Goal: Transaction & Acquisition: Download file/media

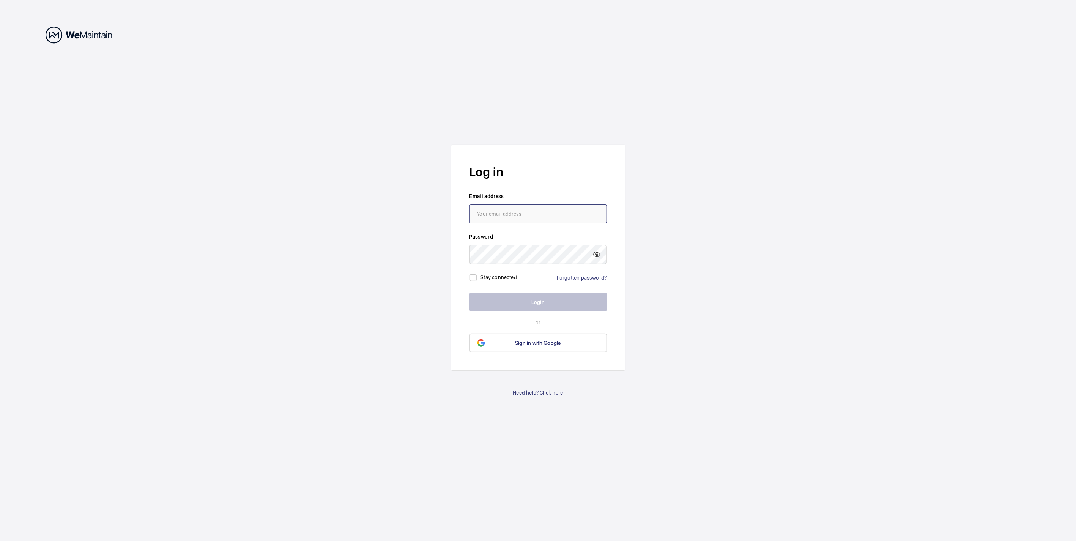
drag, startPoint x: 530, startPoint y: 209, endPoint x: 527, endPoint y: 211, distance: 4.3
click at [530, 209] on input "email" at bounding box center [538, 214] width 137 height 19
click at [528, 213] on input "email" at bounding box center [538, 214] width 137 height 19
type input "[PERSON_NAME][EMAIL_ADDRESS][PERSON_NAME][DOMAIN_NAME]"
click at [526, 240] on label "Password" at bounding box center [538, 237] width 137 height 8
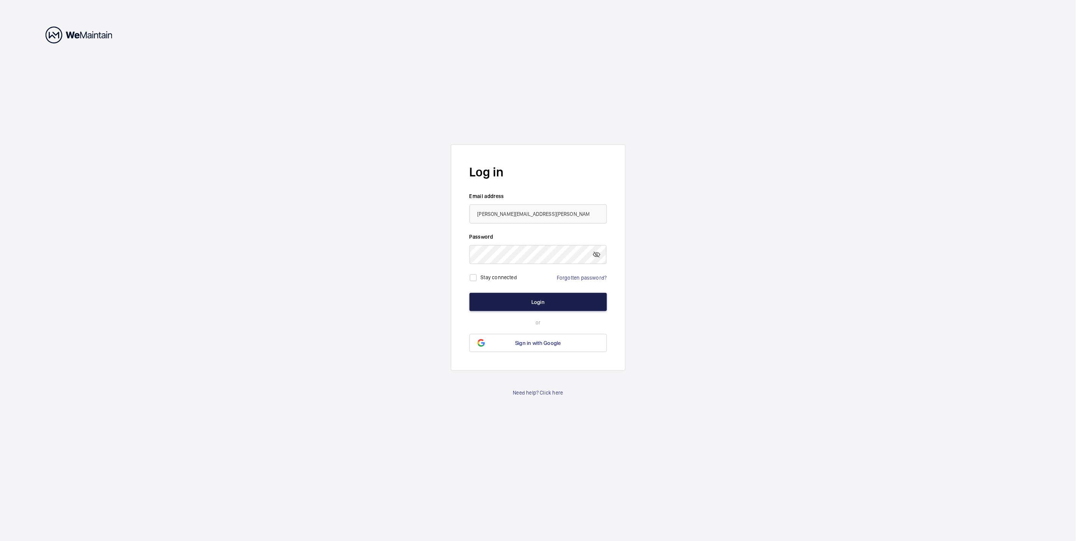
click at [497, 306] on button "Login" at bounding box center [538, 302] width 137 height 18
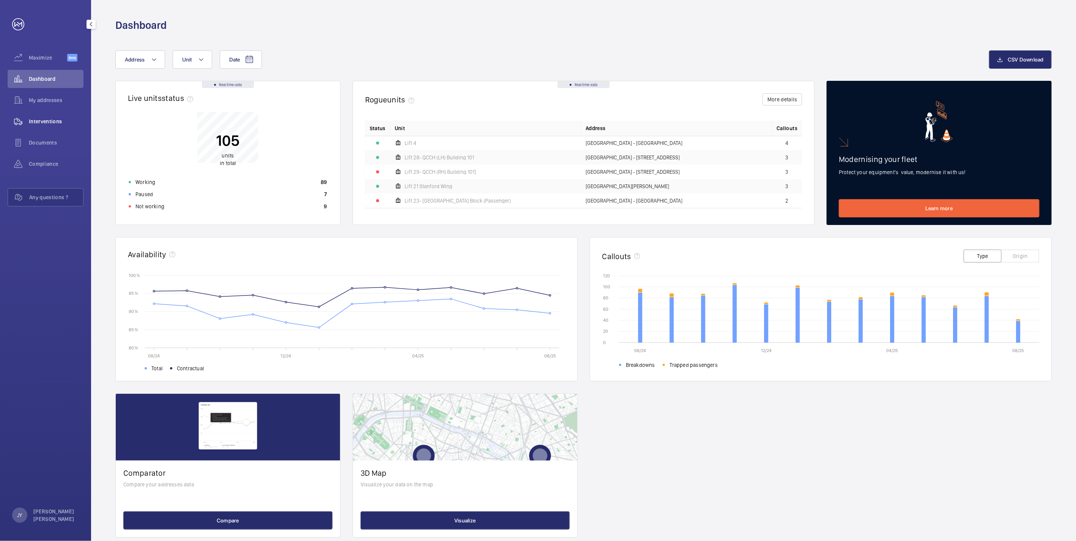
click at [55, 124] on span "Interventions" at bounding box center [56, 122] width 55 height 8
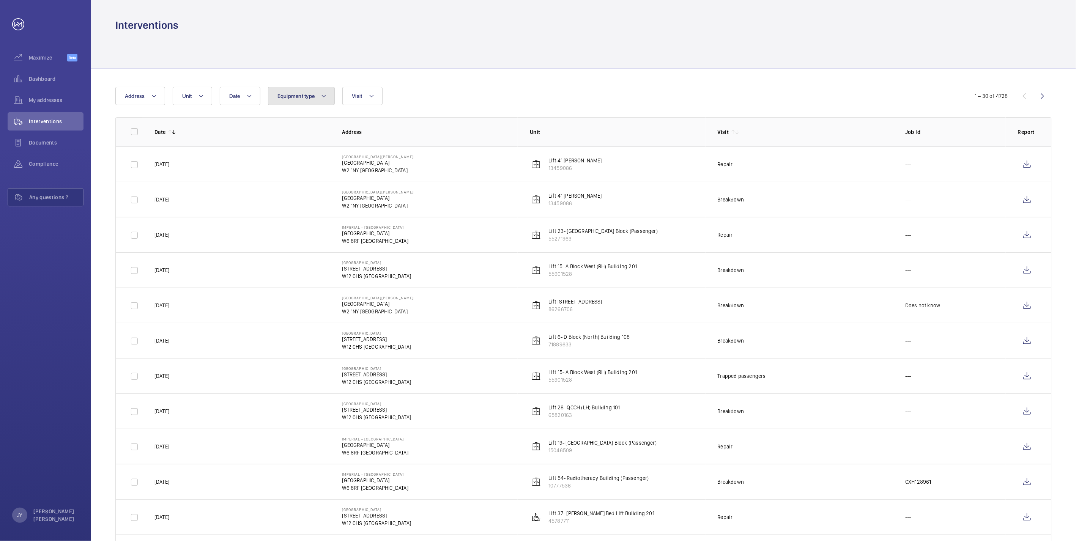
drag, startPoint x: 301, startPoint y: 94, endPoint x: 305, endPoint y: 92, distance: 4.1
click at [304, 92] on button "Equipment type" at bounding box center [301, 96] width 67 height 18
click at [345, 92] on button "Visit" at bounding box center [362, 96] width 40 height 18
click at [382, 178] on label "Regular maintenance" at bounding box center [409, 175] width 132 height 18
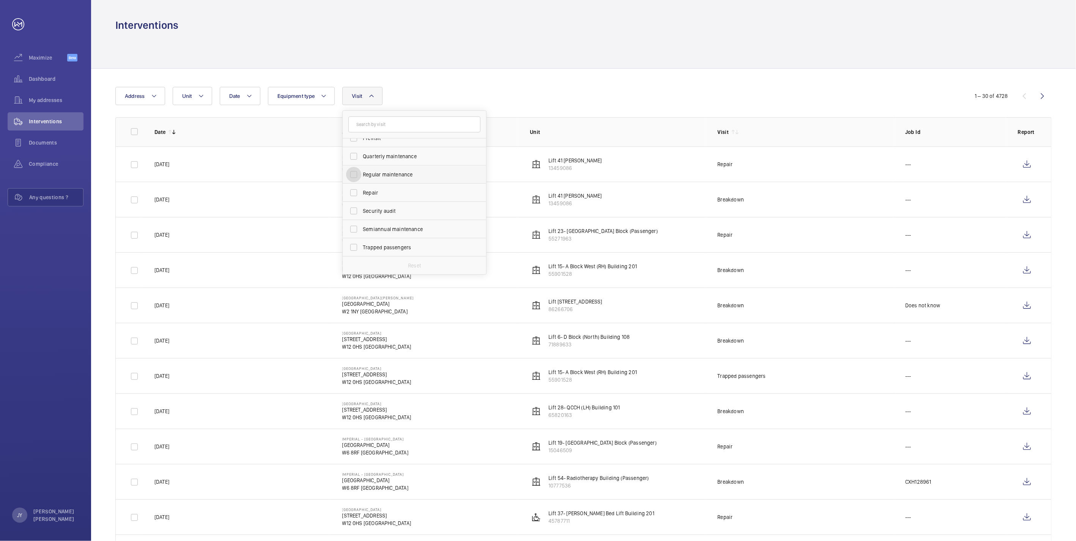
click at [361, 178] on input "Regular maintenance" at bounding box center [353, 174] width 15 height 15
checkbox input "true"
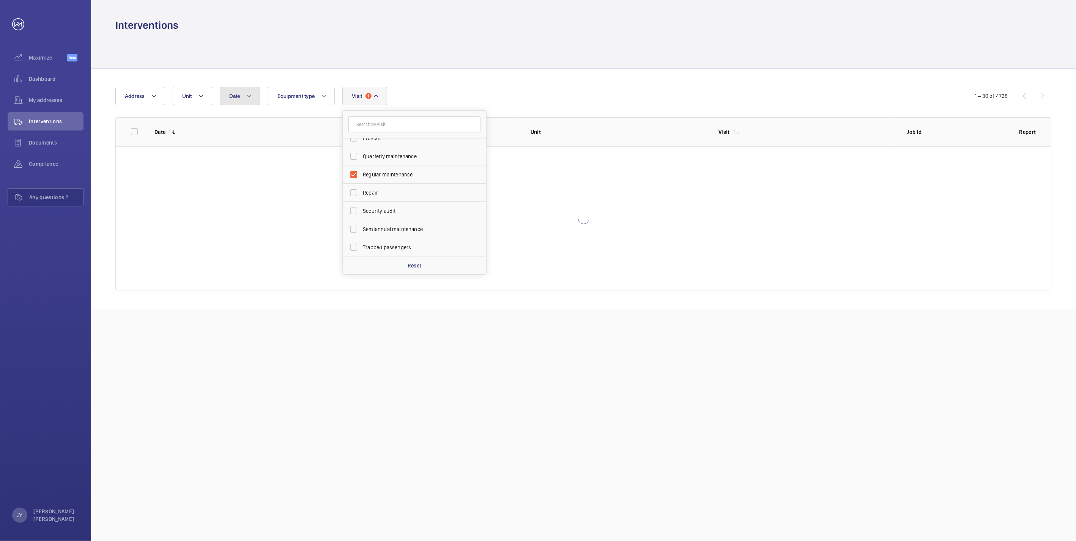
click at [249, 94] on mat-icon at bounding box center [249, 96] width 6 height 9
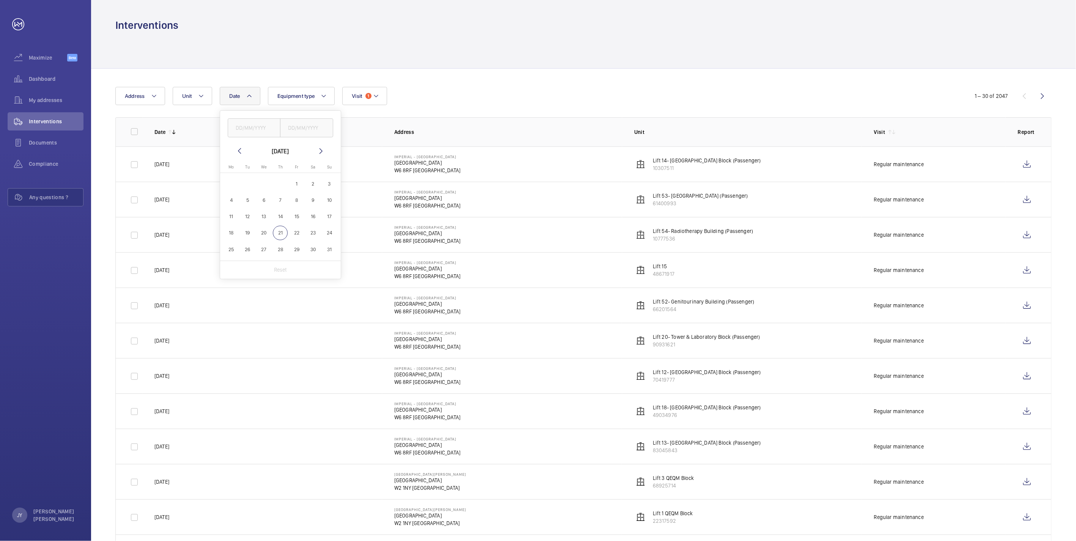
click at [243, 152] on mat-icon at bounding box center [239, 151] width 9 height 9
click at [249, 181] on span "1" at bounding box center [247, 184] width 15 height 15
type input "[DATE]"
click at [297, 133] on input "text" at bounding box center [306, 127] width 53 height 19
click at [284, 247] on span "31" at bounding box center [280, 249] width 15 height 15
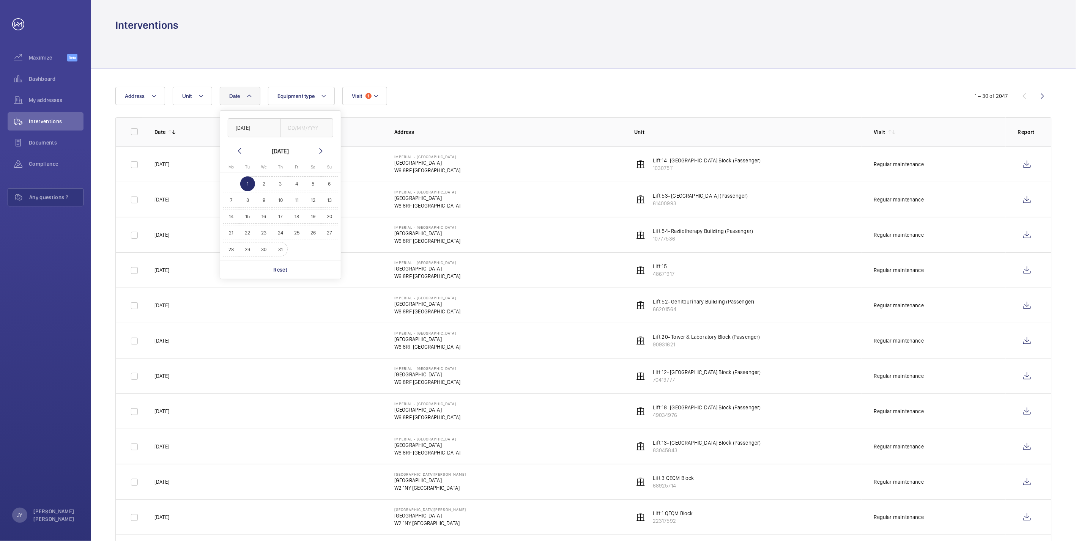
type input "[DATE]"
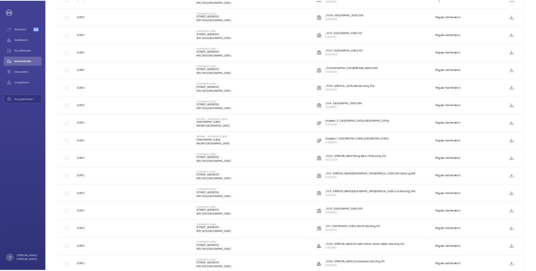
scroll to position [548, 0]
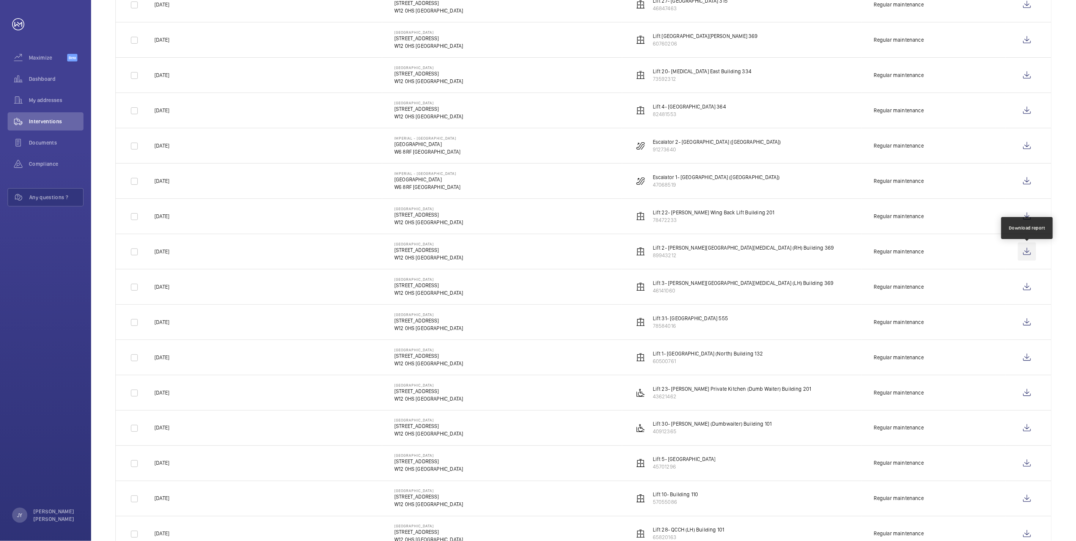
click at [1028, 259] on wm-front-icon-button at bounding box center [1027, 252] width 18 height 18
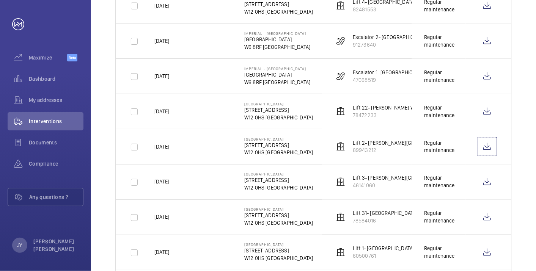
scroll to position [652, 0]
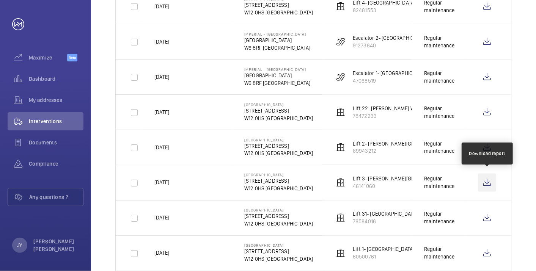
click at [494, 181] on wm-front-icon-button at bounding box center [487, 183] width 18 height 18
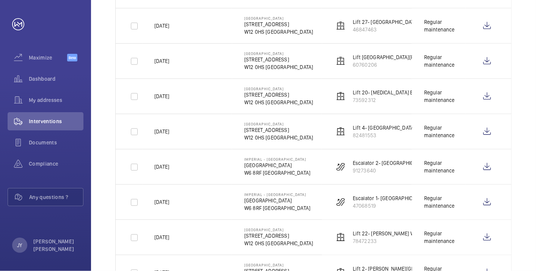
scroll to position [526, 0]
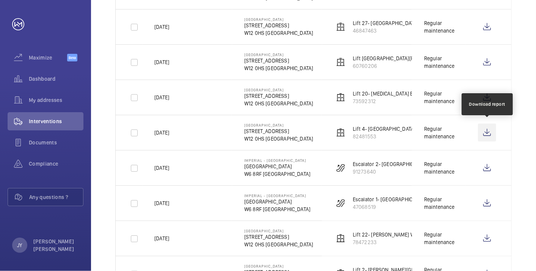
click at [484, 132] on wm-front-icon-button at bounding box center [487, 133] width 18 height 18
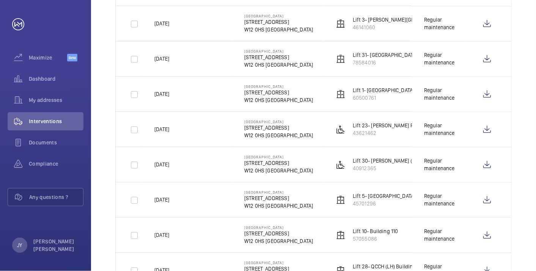
scroll to position [821, 0]
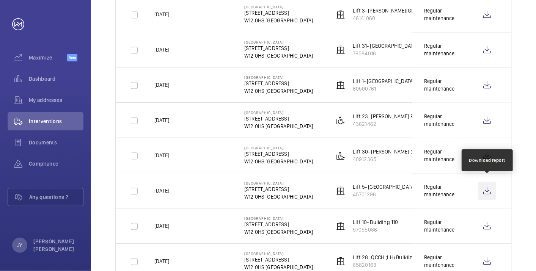
click at [484, 185] on wm-front-icon-button at bounding box center [487, 191] width 18 height 18
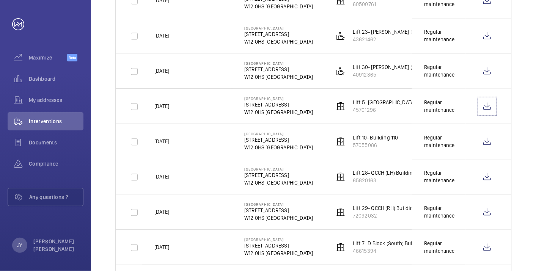
scroll to position [948, 0]
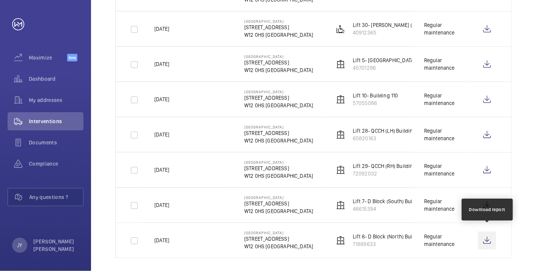
click at [491, 235] on wm-front-icon-button at bounding box center [487, 241] width 18 height 18
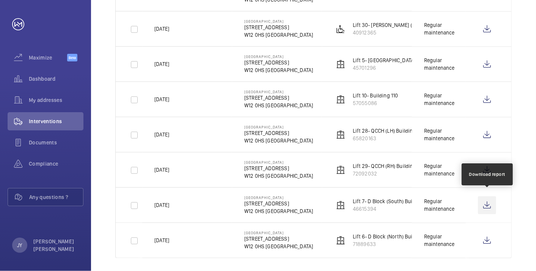
click at [487, 200] on wm-front-icon-button at bounding box center [487, 205] width 18 height 18
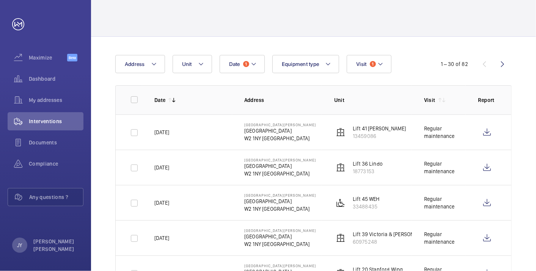
scroll to position [19, 0]
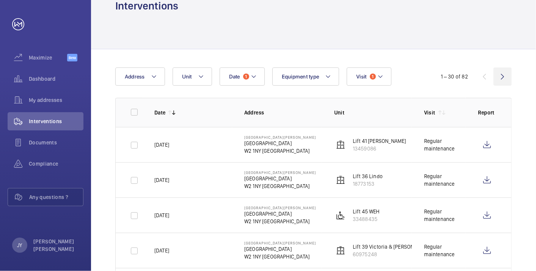
click at [498, 71] on wm-front-icon-button at bounding box center [503, 77] width 18 height 18
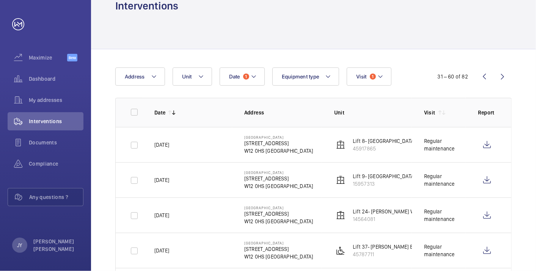
scroll to position [62, 0]
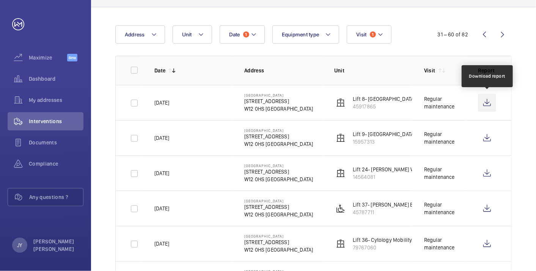
click at [489, 102] on wm-front-icon-button at bounding box center [487, 103] width 18 height 18
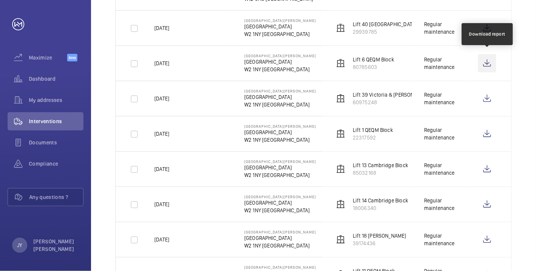
scroll to position [526, 0]
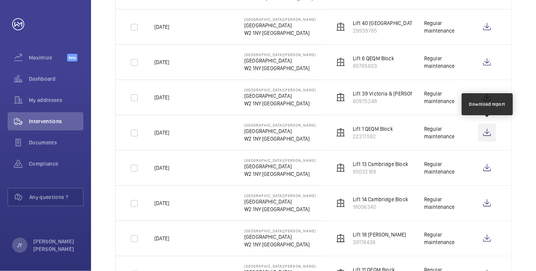
click at [484, 131] on wm-front-icon-button at bounding box center [487, 133] width 18 height 18
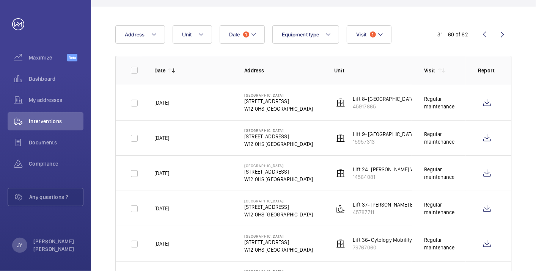
scroll to position [0, 0]
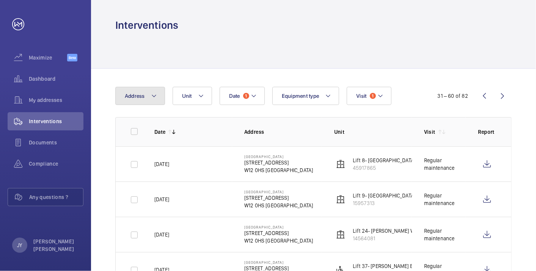
click at [151, 93] on mat-icon at bounding box center [154, 96] width 6 height 9
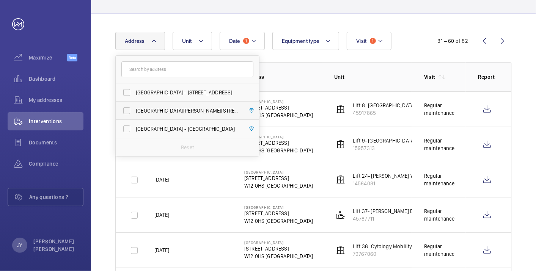
scroll to position [42, 0]
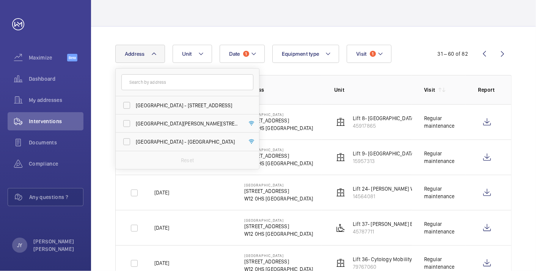
click at [186, 80] on input "text" at bounding box center [187, 82] width 132 height 16
click at [189, 139] on span "[GEOGRAPHIC_DATA] - [GEOGRAPHIC_DATA]" at bounding box center [188, 142] width 104 height 8
click at [134, 139] on input "[GEOGRAPHIC_DATA] - [GEOGRAPHIC_DATA]" at bounding box center [126, 141] width 15 height 15
checkbox input "true"
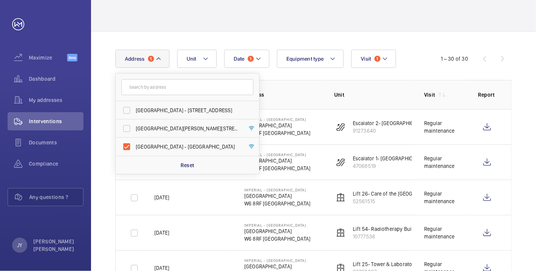
click at [428, 50] on div "Date 1 Address 1 [GEOGRAPHIC_DATA] - [STREET_ADDRESS][GEOGRAPHIC_DATA][PERSON_N…" at bounding box center [313, 59] width 397 height 18
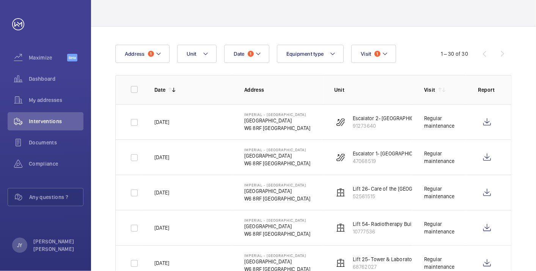
click at [487, 122] on wm-front-icon-button at bounding box center [487, 122] width 18 height 18
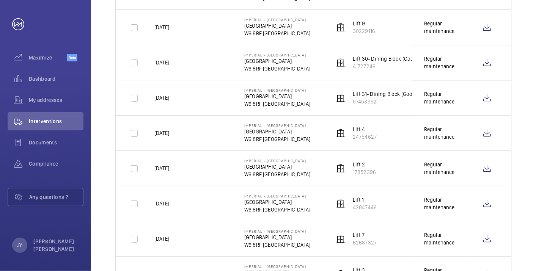
scroll to position [886, 0]
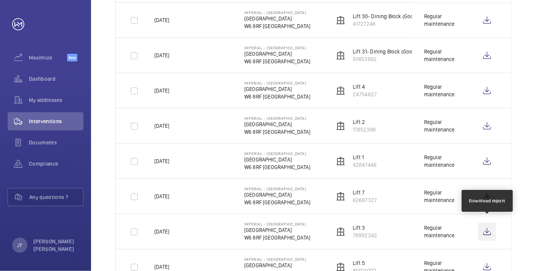
click at [484, 228] on wm-front-icon-button at bounding box center [487, 232] width 18 height 18
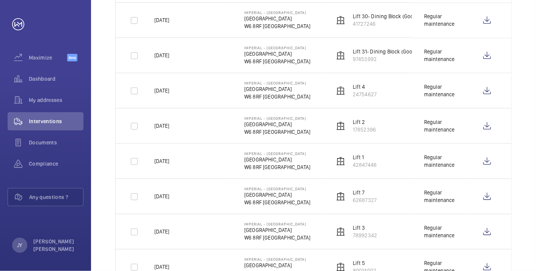
click at [394, 116] on td "Lift 2 17852396" at bounding box center [367, 125] width 90 height 35
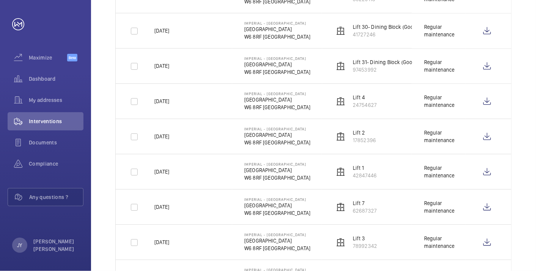
scroll to position [863, 0]
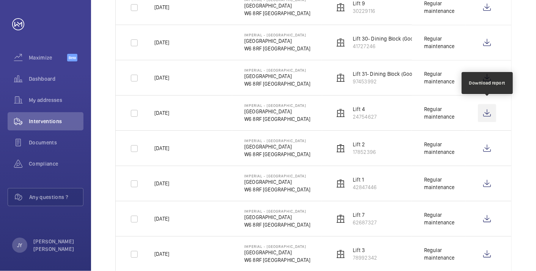
click at [482, 114] on wm-front-icon-button at bounding box center [487, 113] width 18 height 18
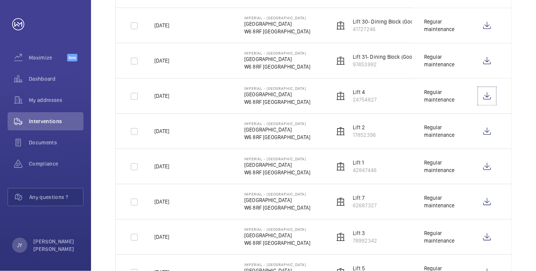
scroll to position [906, 0]
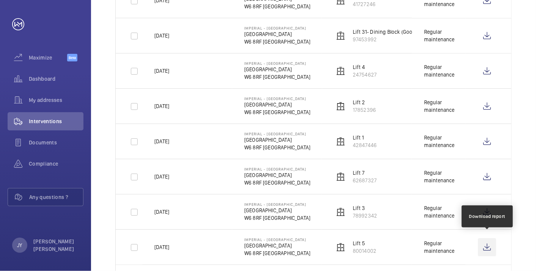
click at [487, 242] on wm-front-icon-button at bounding box center [487, 247] width 18 height 18
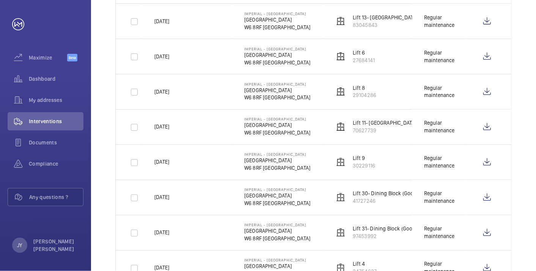
scroll to position [694, 0]
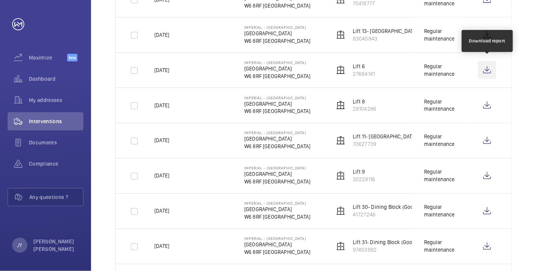
click at [485, 65] on wm-front-icon-button at bounding box center [487, 70] width 18 height 18
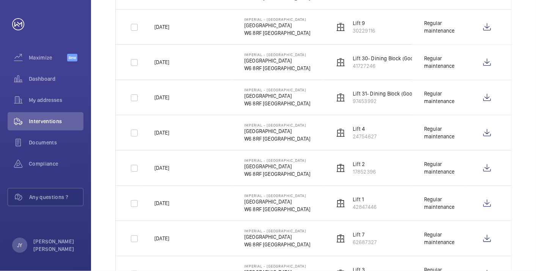
scroll to position [948, 0]
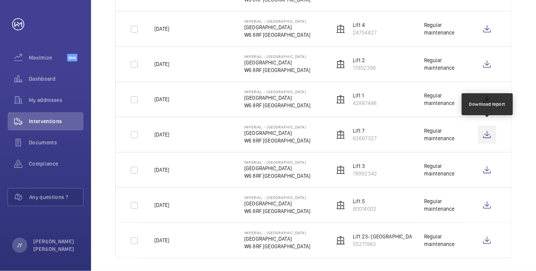
click at [489, 133] on wm-front-icon-button at bounding box center [487, 135] width 18 height 18
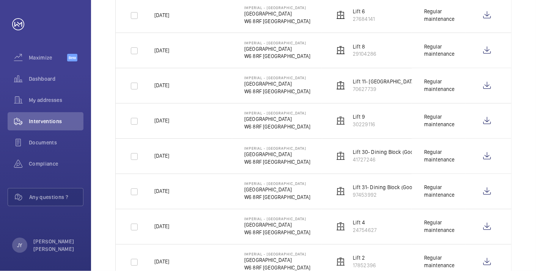
scroll to position [737, 0]
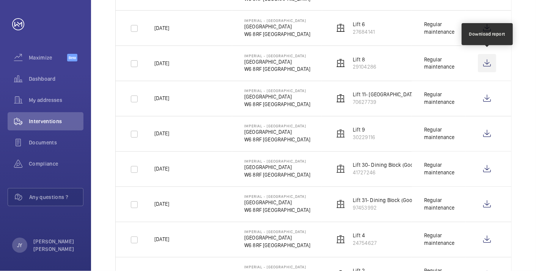
click at [490, 61] on wm-front-icon-button at bounding box center [487, 63] width 18 height 18
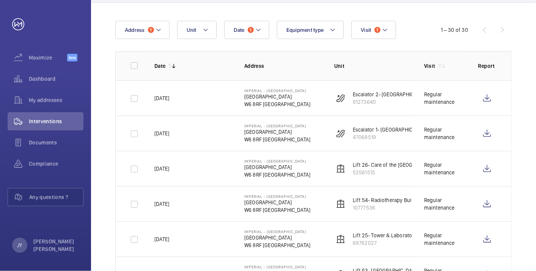
scroll to position [126, 0]
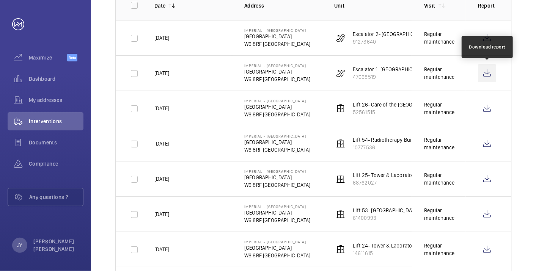
click at [487, 72] on wm-front-icon-button at bounding box center [487, 73] width 18 height 18
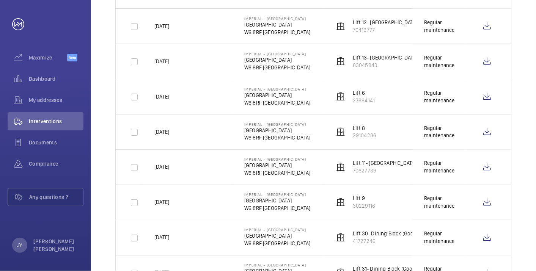
scroll to position [717, 0]
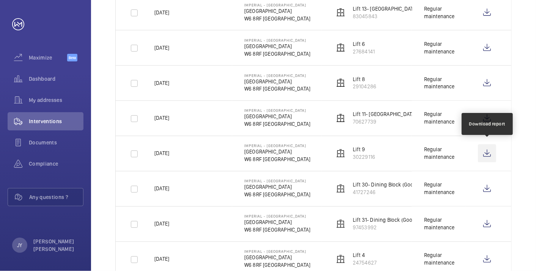
click at [489, 148] on wm-front-icon-button at bounding box center [487, 154] width 18 height 18
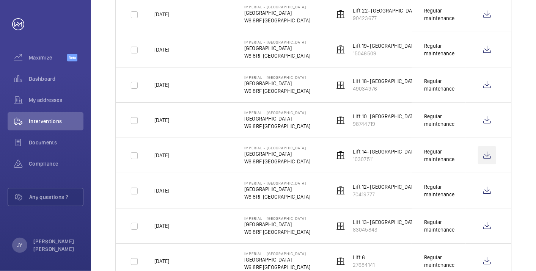
scroll to position [484, 0]
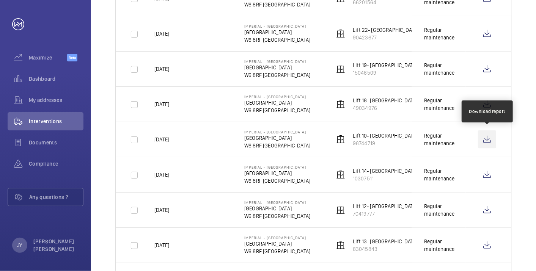
click at [485, 137] on wm-front-icon-button at bounding box center [487, 140] width 18 height 18
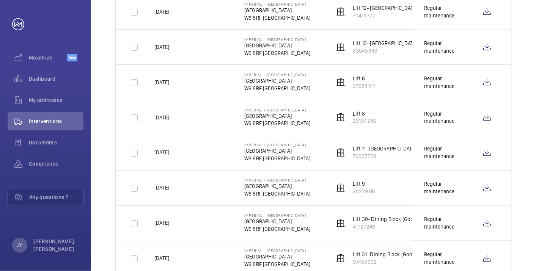
scroll to position [694, 0]
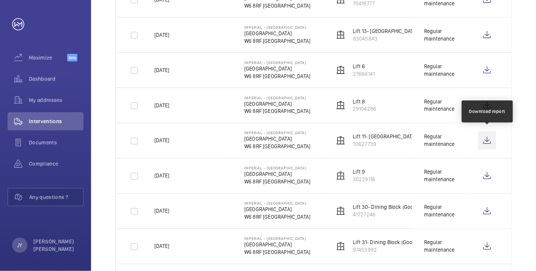
click at [486, 137] on wm-front-icon-button at bounding box center [487, 141] width 18 height 18
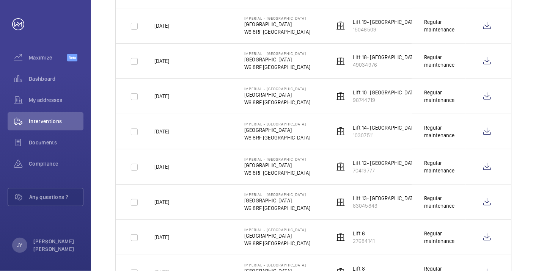
scroll to position [526, 0]
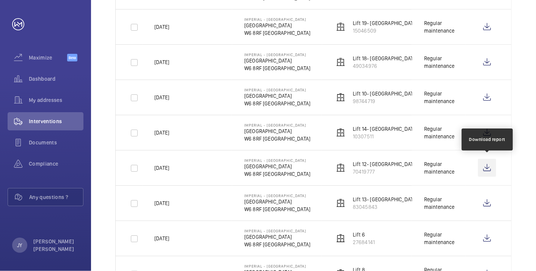
click at [487, 166] on wm-front-icon-button at bounding box center [487, 168] width 18 height 18
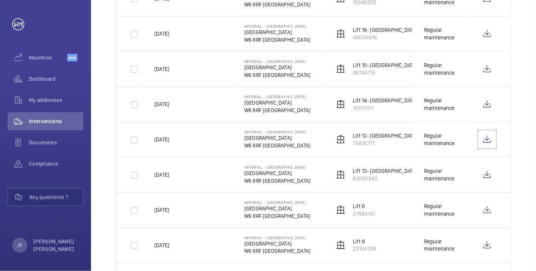
scroll to position [568, 0]
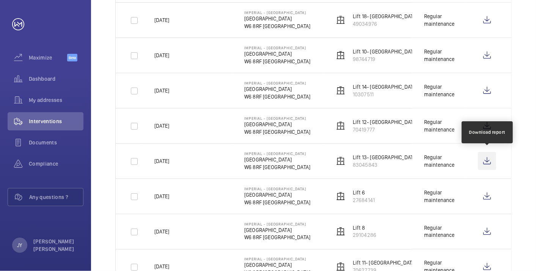
click at [492, 163] on wm-front-icon-button at bounding box center [487, 161] width 18 height 18
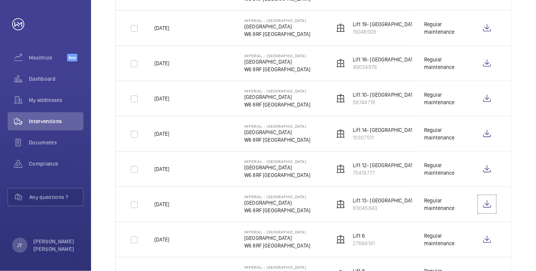
scroll to position [526, 0]
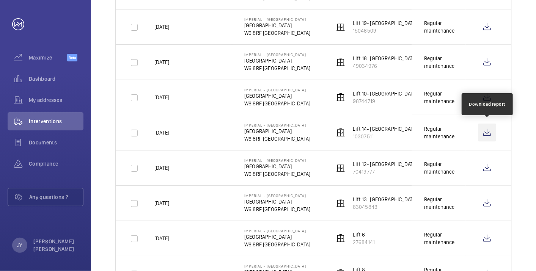
click at [487, 130] on wm-front-icon-button at bounding box center [487, 133] width 18 height 18
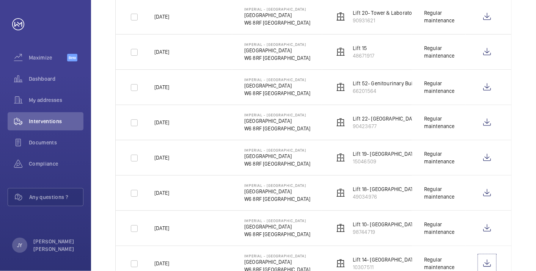
scroll to position [315, 0]
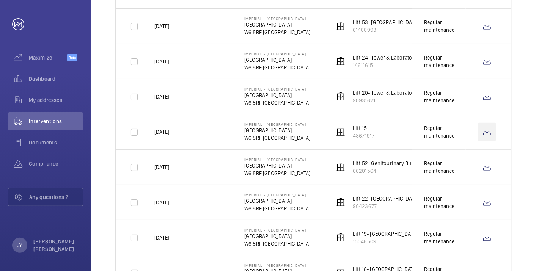
click at [488, 126] on wm-front-icon-button at bounding box center [487, 132] width 18 height 18
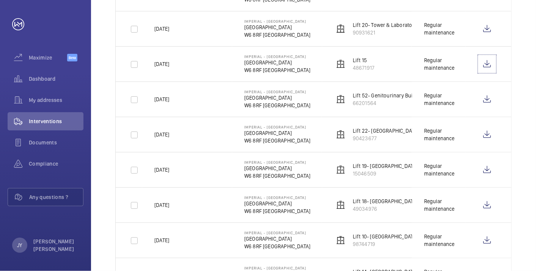
scroll to position [399, 0]
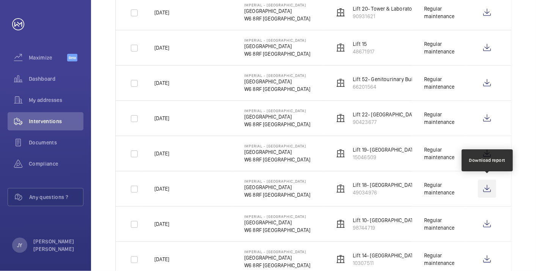
click at [491, 191] on wm-front-icon-button at bounding box center [487, 189] width 18 height 18
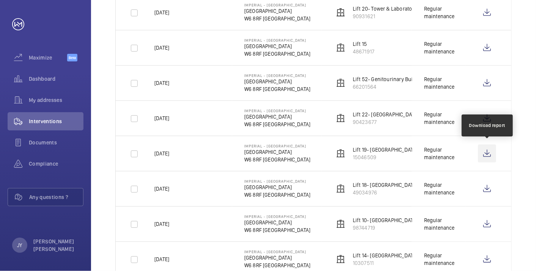
click at [489, 148] on wm-front-icon-button at bounding box center [487, 154] width 18 height 18
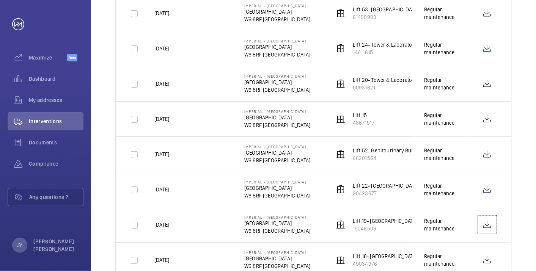
scroll to position [315, 0]
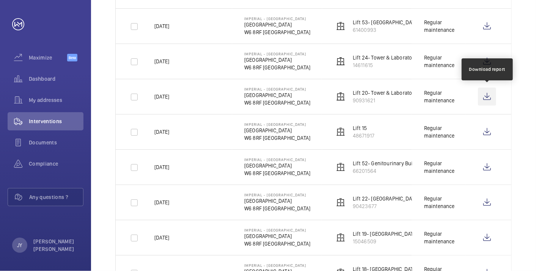
click at [482, 95] on wm-front-icon-button at bounding box center [487, 97] width 18 height 18
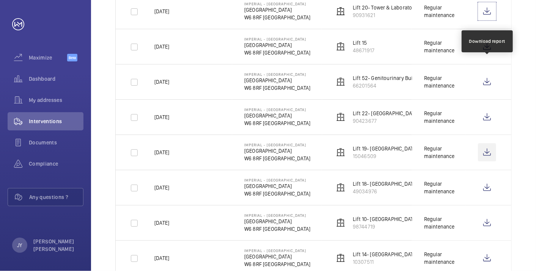
scroll to position [399, 0]
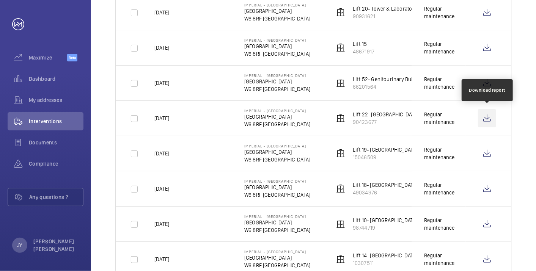
click at [491, 113] on wm-front-icon-button at bounding box center [487, 118] width 18 height 18
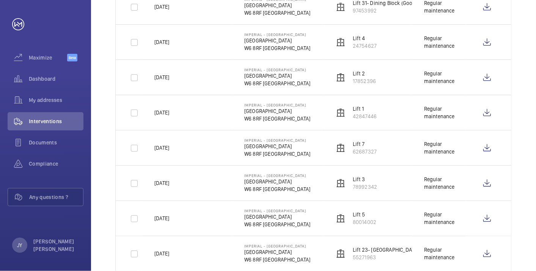
scroll to position [948, 0]
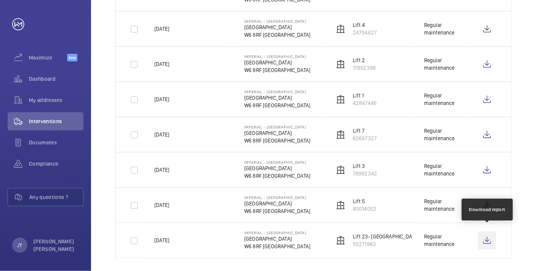
click at [492, 241] on wm-front-icon-button at bounding box center [487, 241] width 18 height 18
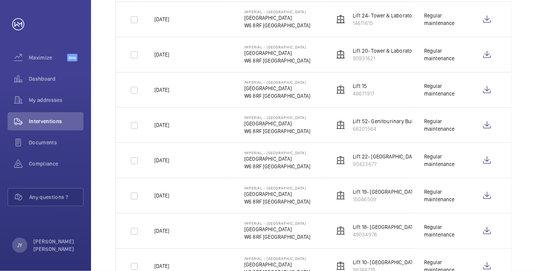
scroll to position [315, 0]
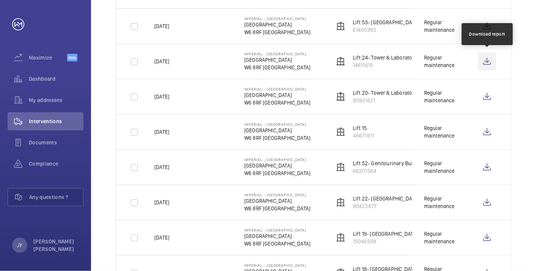
click at [489, 59] on wm-front-icon-button at bounding box center [487, 61] width 18 height 18
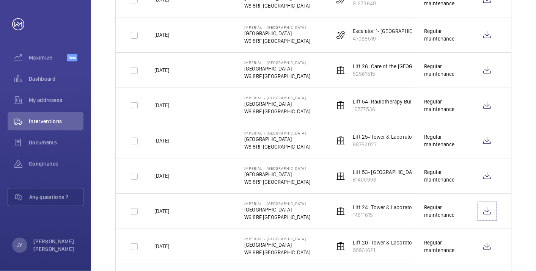
scroll to position [146, 0]
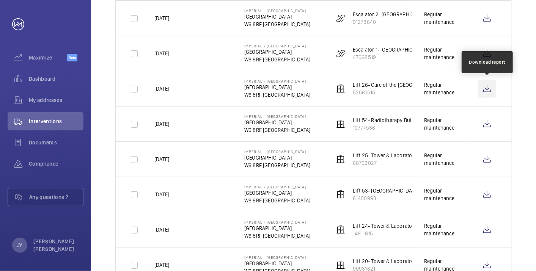
click at [486, 90] on wm-front-icon-button at bounding box center [487, 89] width 18 height 18
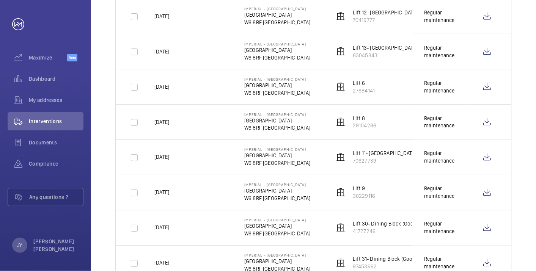
scroll to position [759, 0]
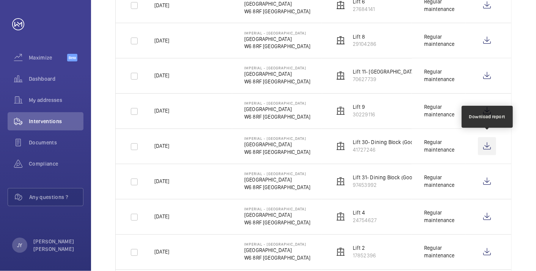
click at [489, 146] on wm-front-icon-button at bounding box center [487, 146] width 18 height 18
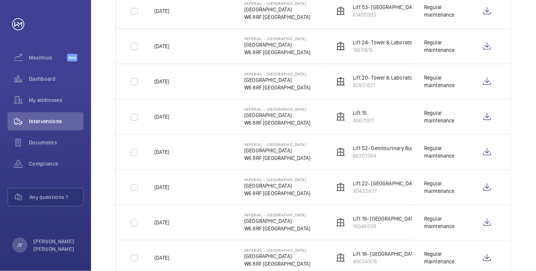
scroll to position [337, 0]
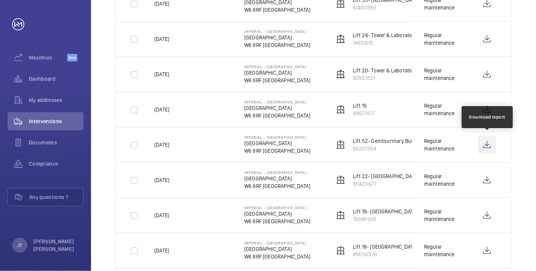
click at [486, 138] on wm-front-icon-button at bounding box center [487, 145] width 18 height 18
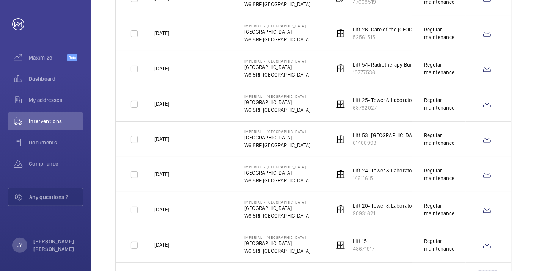
scroll to position [188, 0]
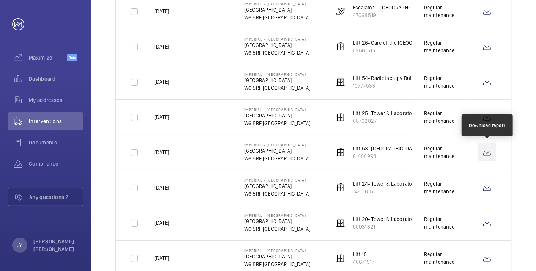
click at [483, 150] on wm-front-icon-button at bounding box center [487, 153] width 18 height 18
